Goal: Complete application form

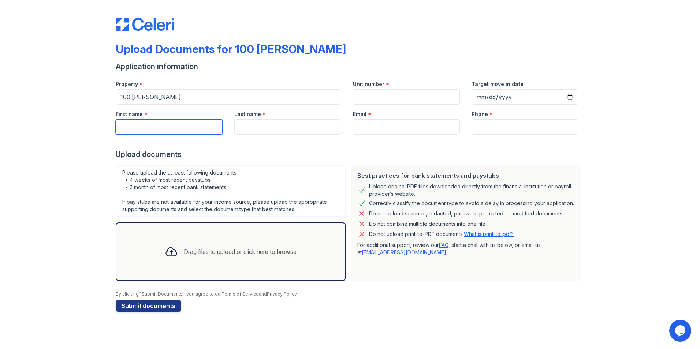
click at [160, 128] on input "First name" at bounding box center [169, 126] width 107 height 15
type input "Skylar"
type input "1404"
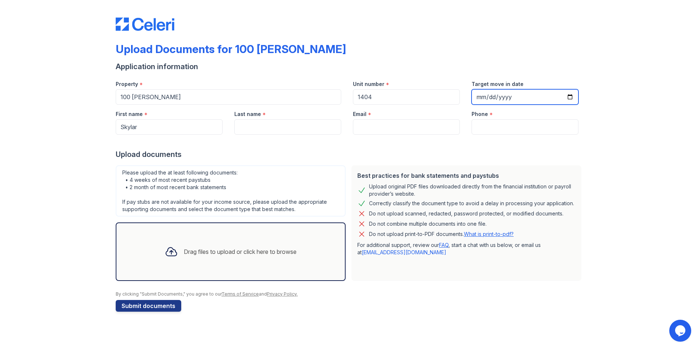
type input "[DATE]"
type input "Sinon"
type input "[EMAIL_ADDRESS][DOMAIN_NAME]"
type input "9149607452"
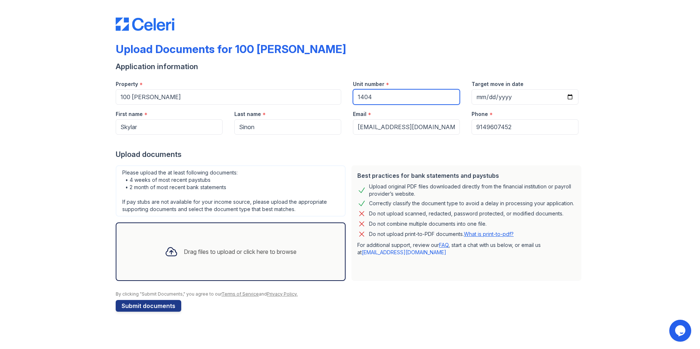
drag, startPoint x: 368, startPoint y: 96, endPoint x: 342, endPoint y: 97, distance: 26.7
click at [342, 97] on div "Property * 100 [PERSON_NAME] Unit number * 1404 Target move in date [DATE]" at bounding box center [347, 90] width 475 height 30
type input "1915"
click at [175, 253] on icon at bounding box center [171, 251] width 13 height 13
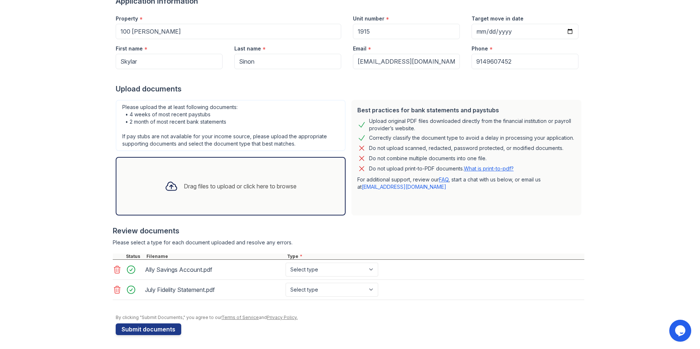
scroll to position [66, 0]
click at [311, 265] on select "Select type Paystub Bank Statement Offer Letter Tax Documents Benefit Award Let…" at bounding box center [332, 269] width 93 height 14
select select "other"
click at [286, 262] on select "Select type Paystub Bank Statement Offer Letter Tax Documents Benefit Award Let…" at bounding box center [332, 269] width 93 height 14
click at [309, 290] on select "Select type Paystub Bank Statement Offer Letter Tax Documents Benefit Award Let…" at bounding box center [332, 289] width 93 height 14
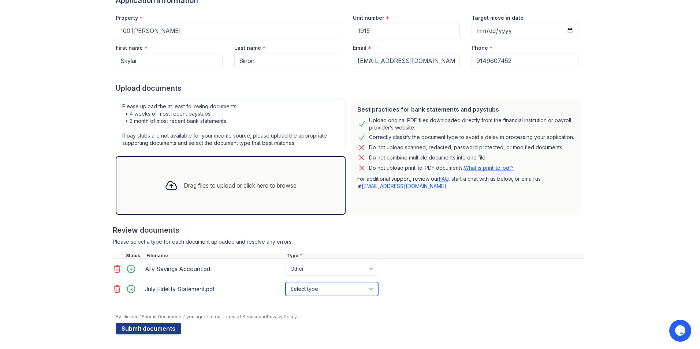
select select "investment_account_statement"
click at [286, 282] on select "Select type Paystub Bank Statement Offer Letter Tax Documents Benefit Award Let…" at bounding box center [332, 289] width 93 height 14
click at [385, 240] on div "Please select a type for each document uploaded and resolve any errors." at bounding box center [349, 241] width 472 height 7
click at [139, 327] on button "Submit documents" at bounding box center [149, 329] width 66 height 12
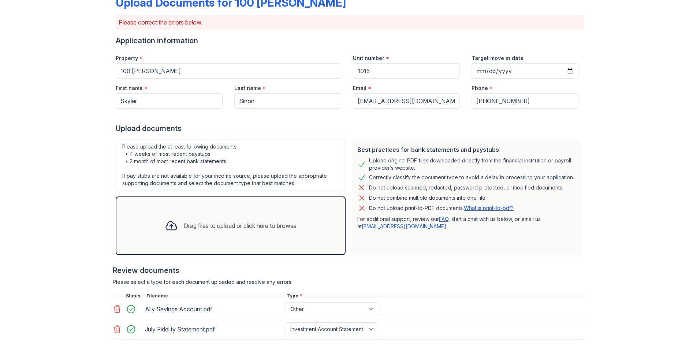
scroll to position [110, 0]
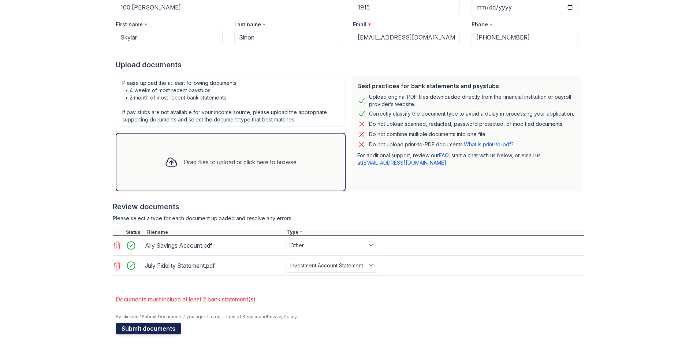
click at [138, 329] on button "Submit documents" at bounding box center [149, 329] width 66 height 12
click at [224, 157] on div "Drag files to upload or click here to browse" at bounding box center [231, 162] width 144 height 25
click at [198, 158] on div "Drag files to upload or click here to browse" at bounding box center [240, 162] width 113 height 9
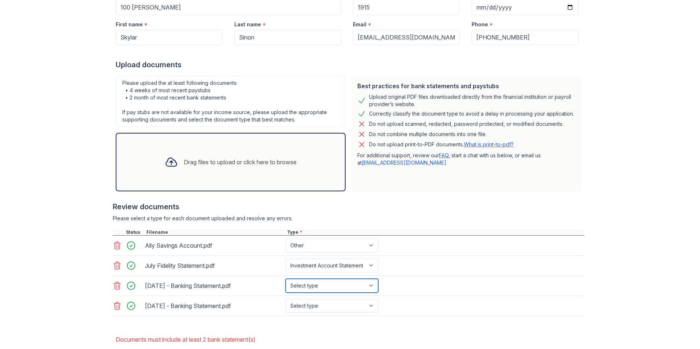
click at [312, 287] on select "Select type Paystub Bank Statement Offer Letter Tax Documents Benefit Award Let…" at bounding box center [332, 286] width 93 height 14
select select "bank_statement"
click at [286, 279] on select "Select type Paystub Bank Statement Offer Letter Tax Documents Benefit Award Let…" at bounding box center [332, 286] width 93 height 14
click at [308, 302] on select "Select type Paystub Bank Statement Offer Letter Tax Documents Benefit Award Let…" at bounding box center [332, 306] width 93 height 14
select select "bank_statement"
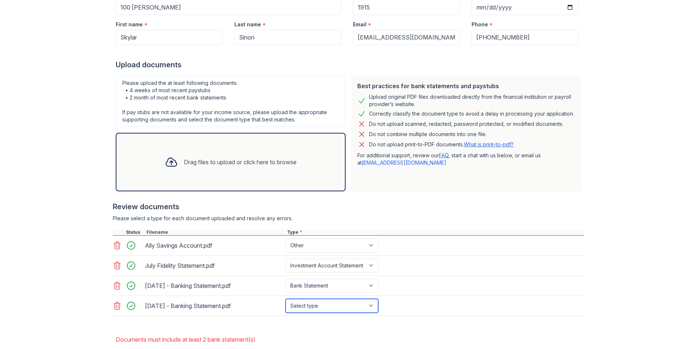
click at [286, 299] on select "Select type Paystub Bank Statement Offer Letter Tax Documents Benefit Award Let…" at bounding box center [332, 306] width 93 height 14
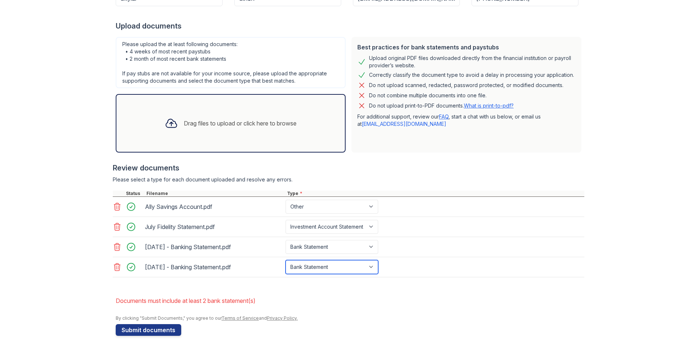
scroll to position [151, 0]
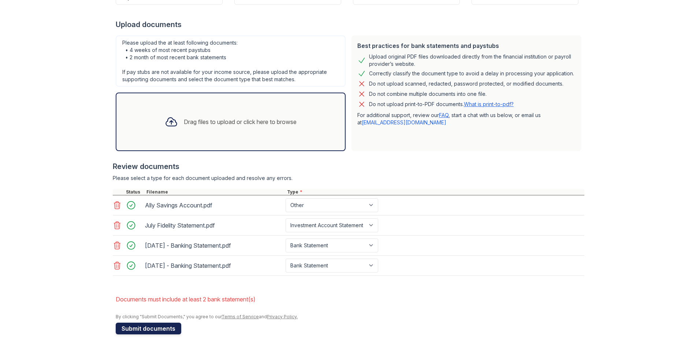
click at [146, 330] on button "Submit documents" at bounding box center [149, 329] width 66 height 12
